Goal: Transaction & Acquisition: Purchase product/service

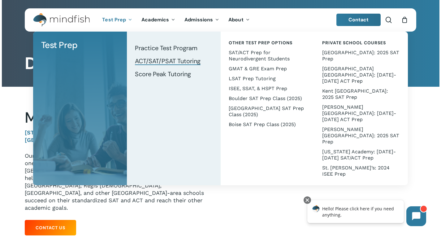
click at [154, 61] on span "ACT/SAT/PSAT Tutoring" at bounding box center [168, 61] width 66 height 8
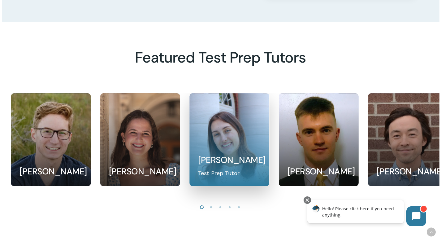
scroll to position [376, 0]
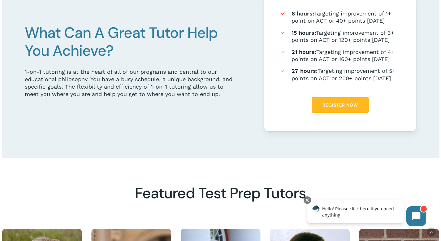
click at [334, 105] on span "Register Now" at bounding box center [340, 105] width 36 height 6
